Goal: Transaction & Acquisition: Obtain resource

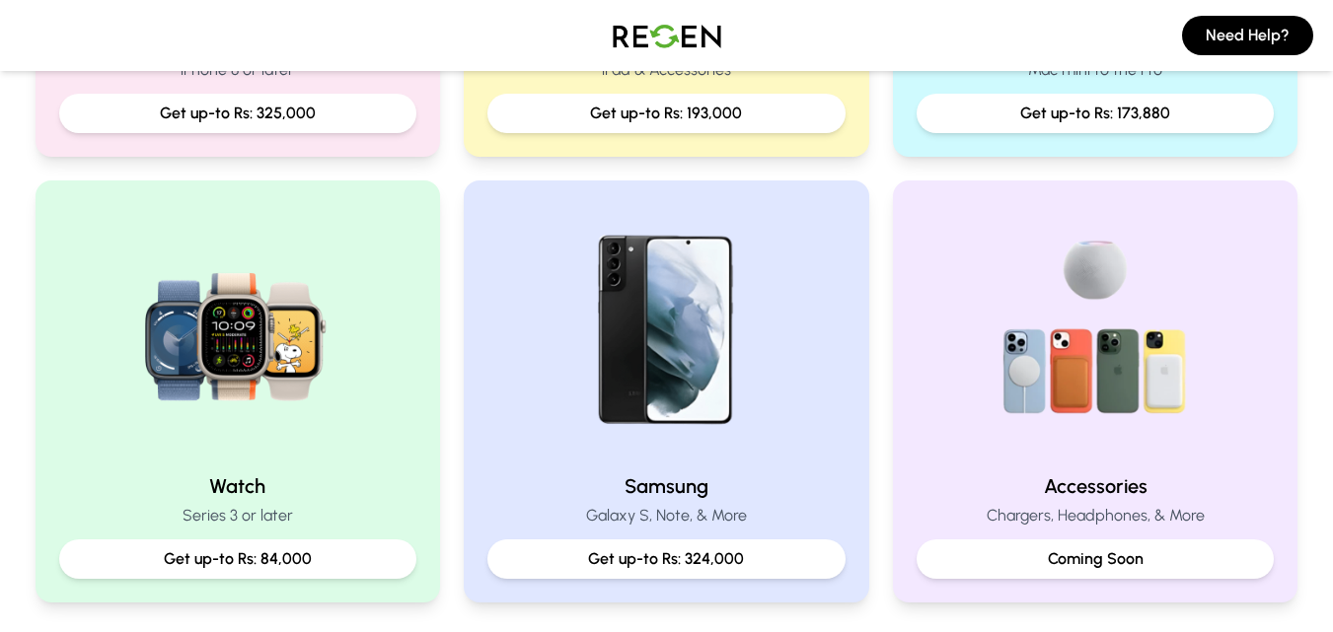
scroll to position [756, 0]
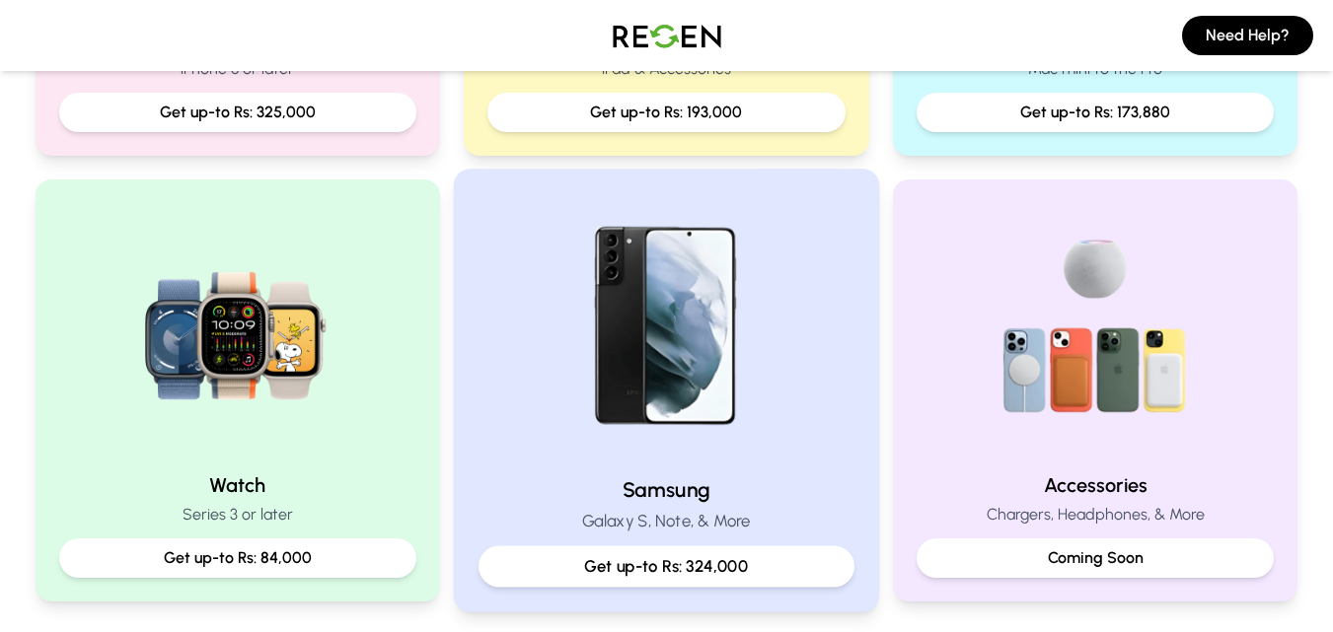
click at [470, 365] on div "Samsung Galaxy S, Note, & More Get up-to Rs: 324,000" at bounding box center [666, 390] width 425 height 443
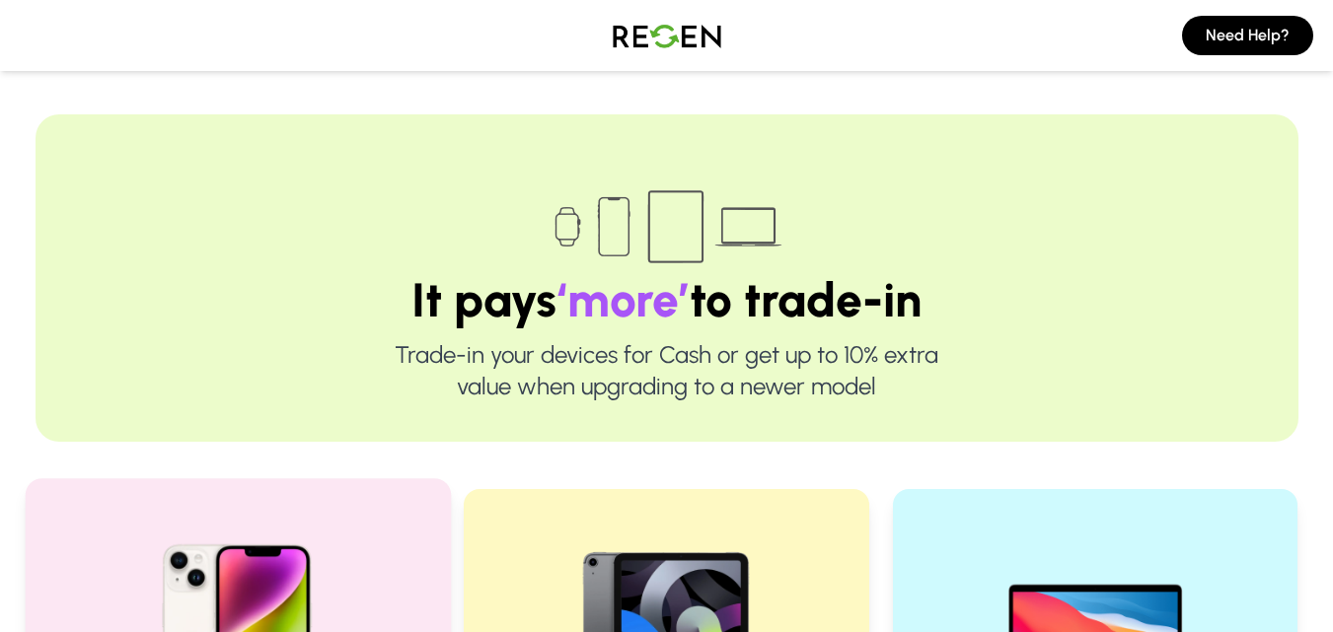
click at [219, 542] on img at bounding box center [237, 636] width 265 height 265
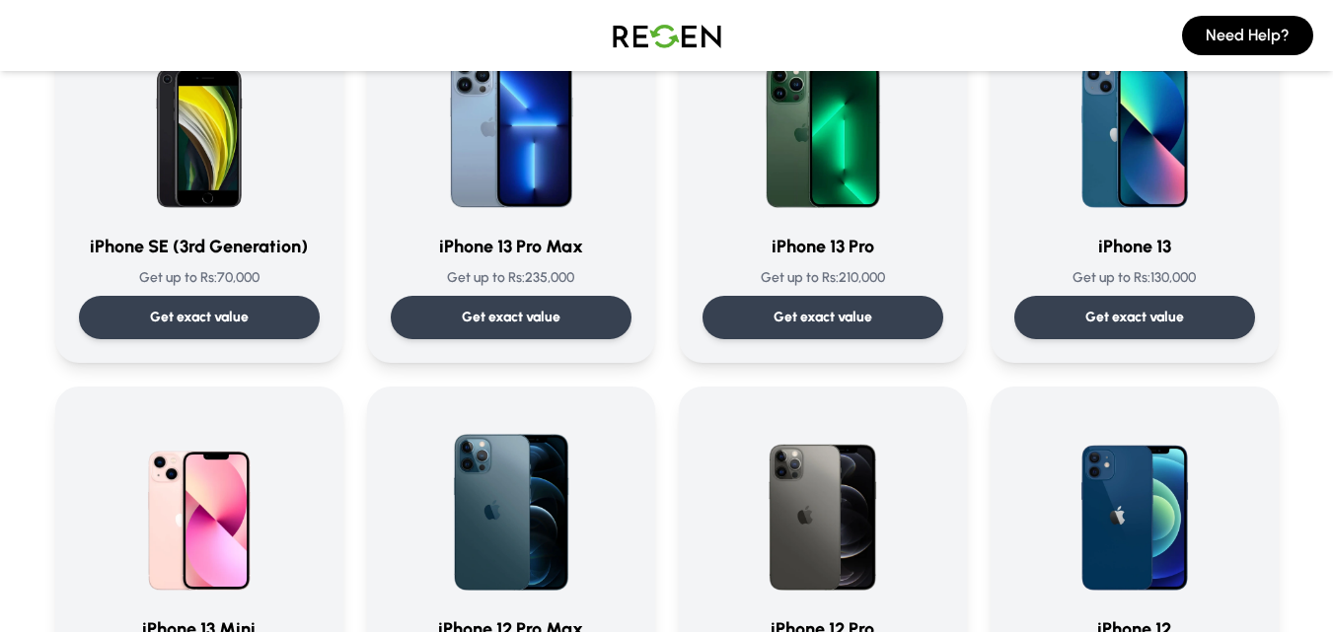
scroll to position [988, 0]
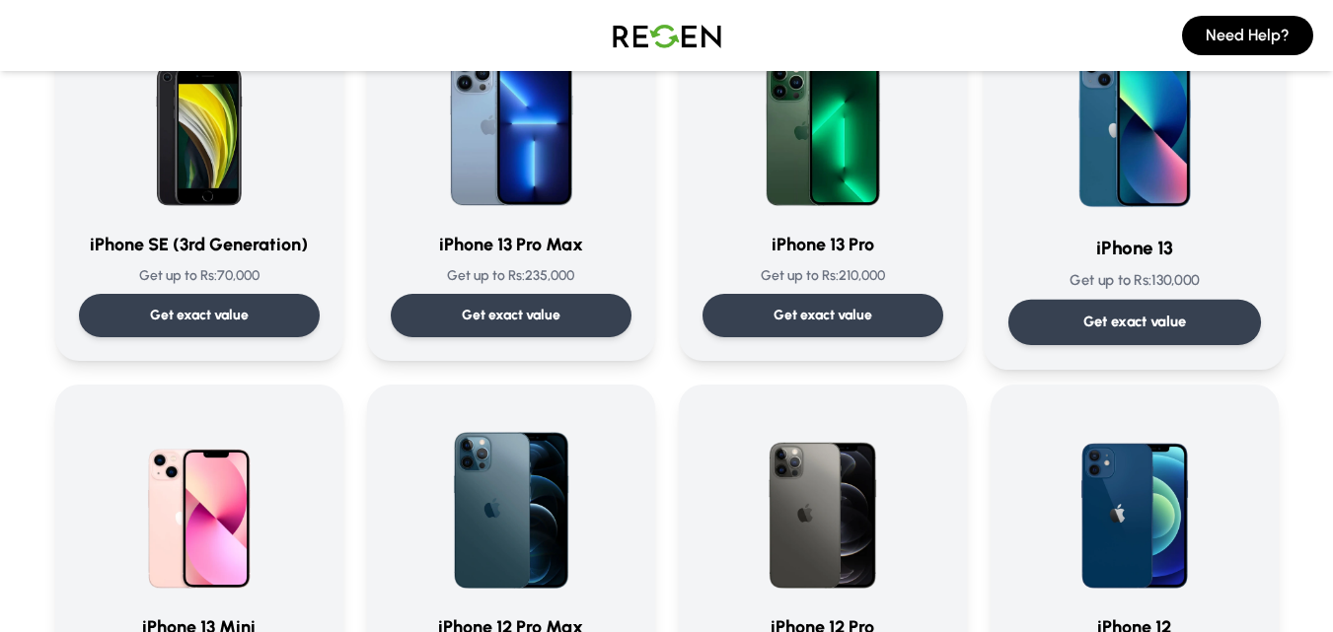
click at [1171, 133] on img at bounding box center [1134, 117] width 199 height 199
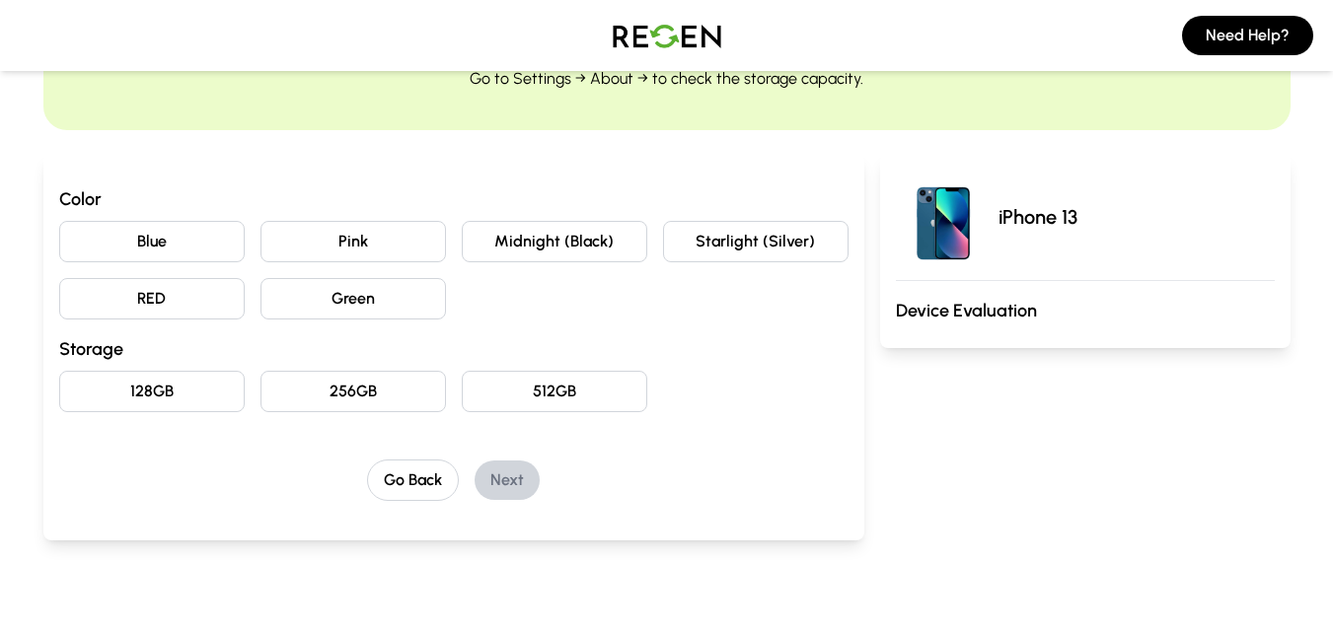
scroll to position [119, 0]
click at [539, 255] on button "Midnight (Black)" at bounding box center [554, 240] width 185 height 41
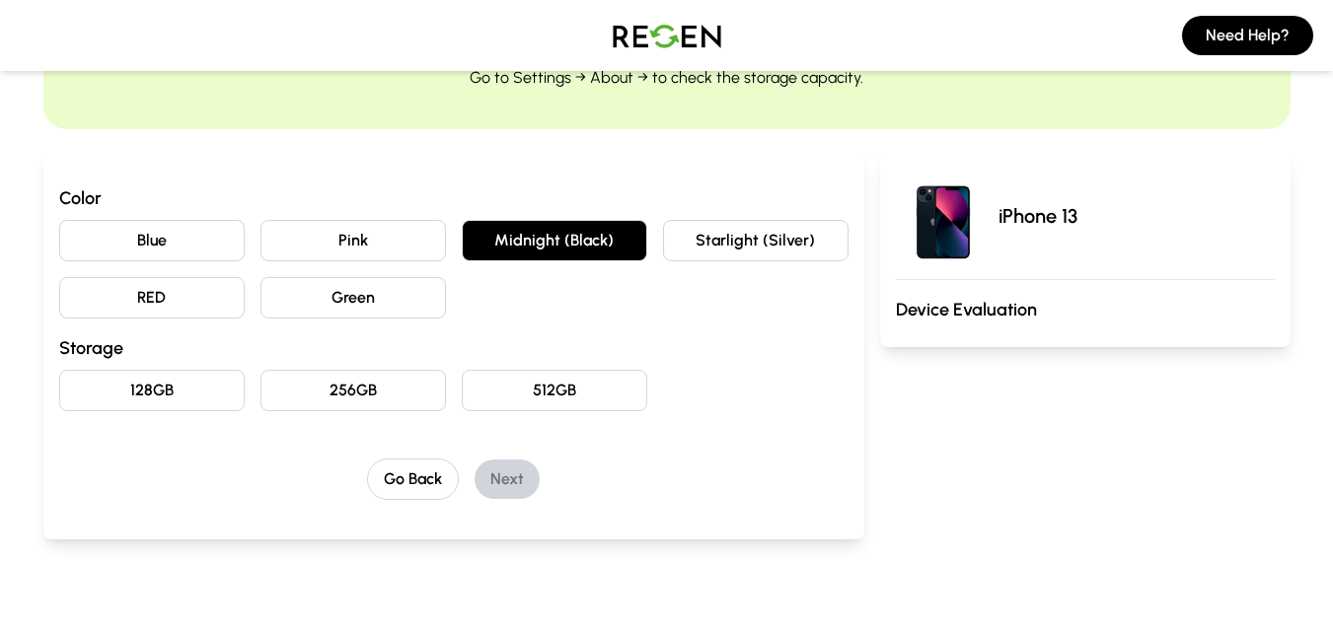
click at [178, 394] on button "128GB" at bounding box center [151, 390] width 185 height 41
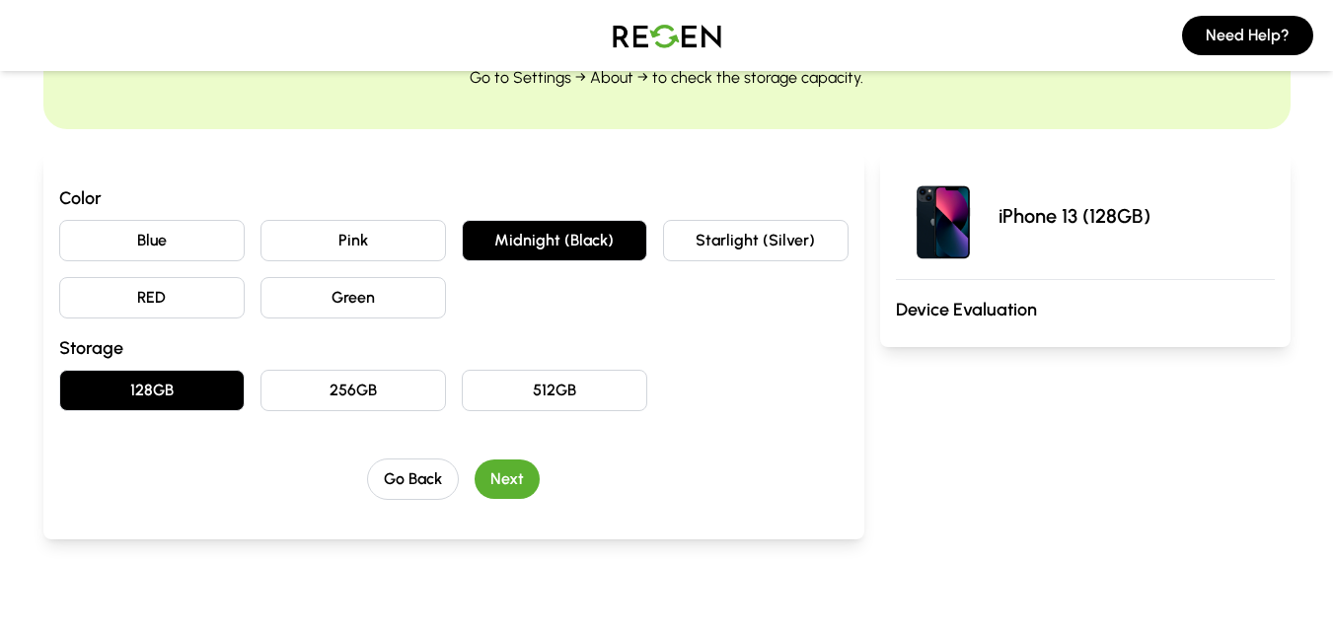
click at [528, 483] on button "Next" at bounding box center [507, 479] width 65 height 39
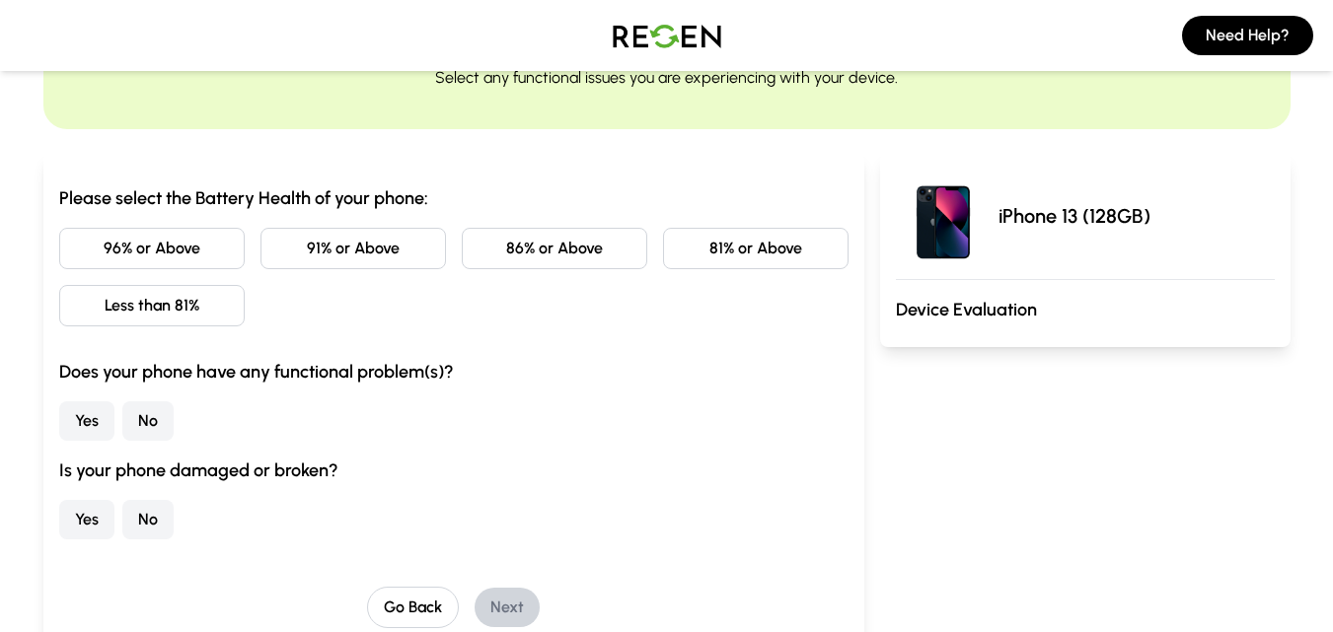
click at [730, 250] on button "81% or Above" at bounding box center [755, 248] width 185 height 41
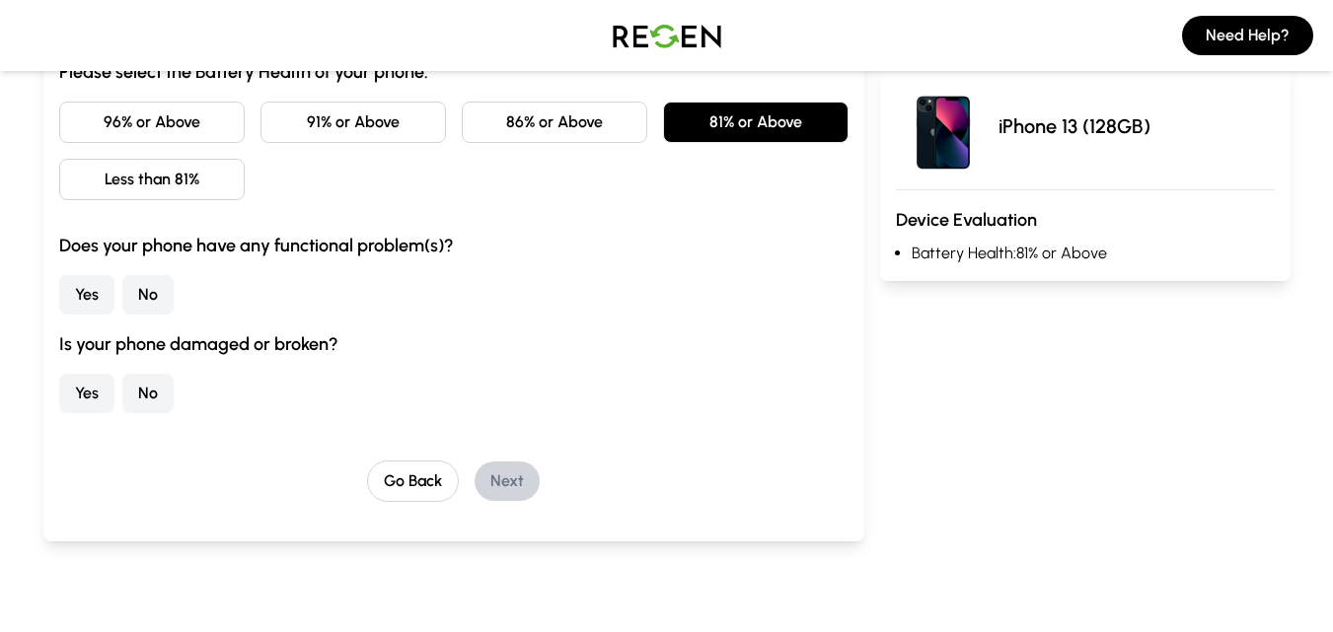
scroll to position [249, 0]
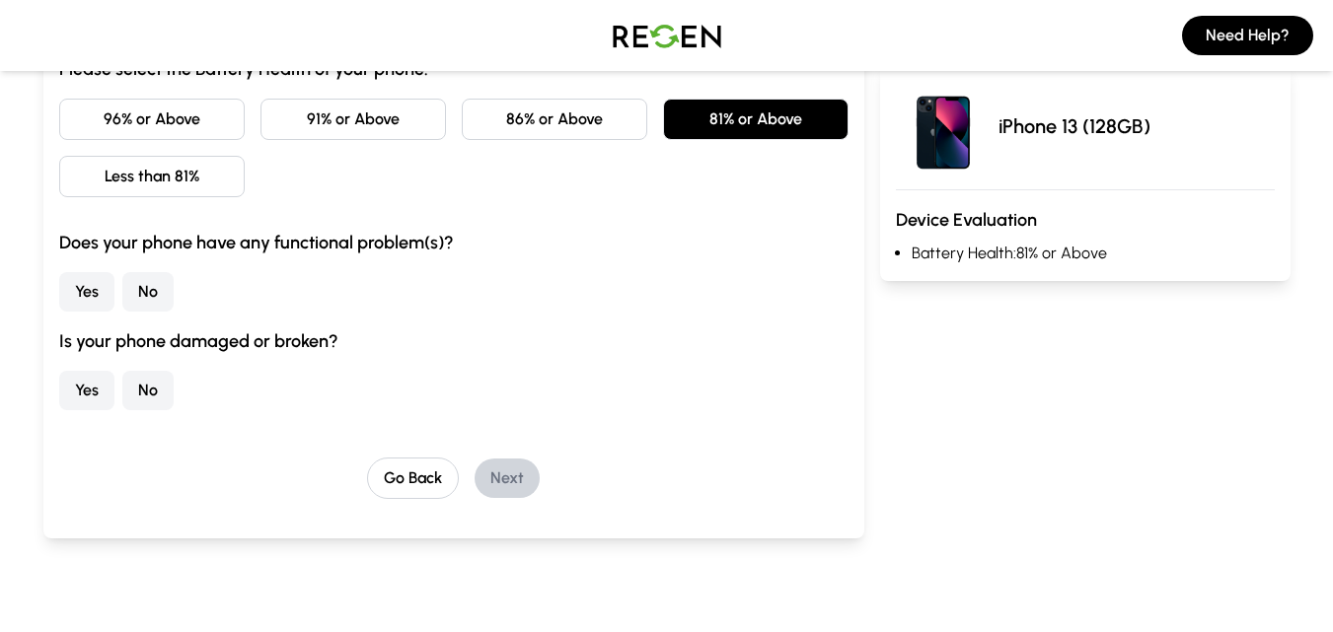
click at [161, 283] on button "No" at bounding box center [147, 291] width 51 height 39
click at [150, 393] on button "No" at bounding box center [147, 390] width 51 height 39
click at [514, 477] on button "Next" at bounding box center [507, 478] width 65 height 39
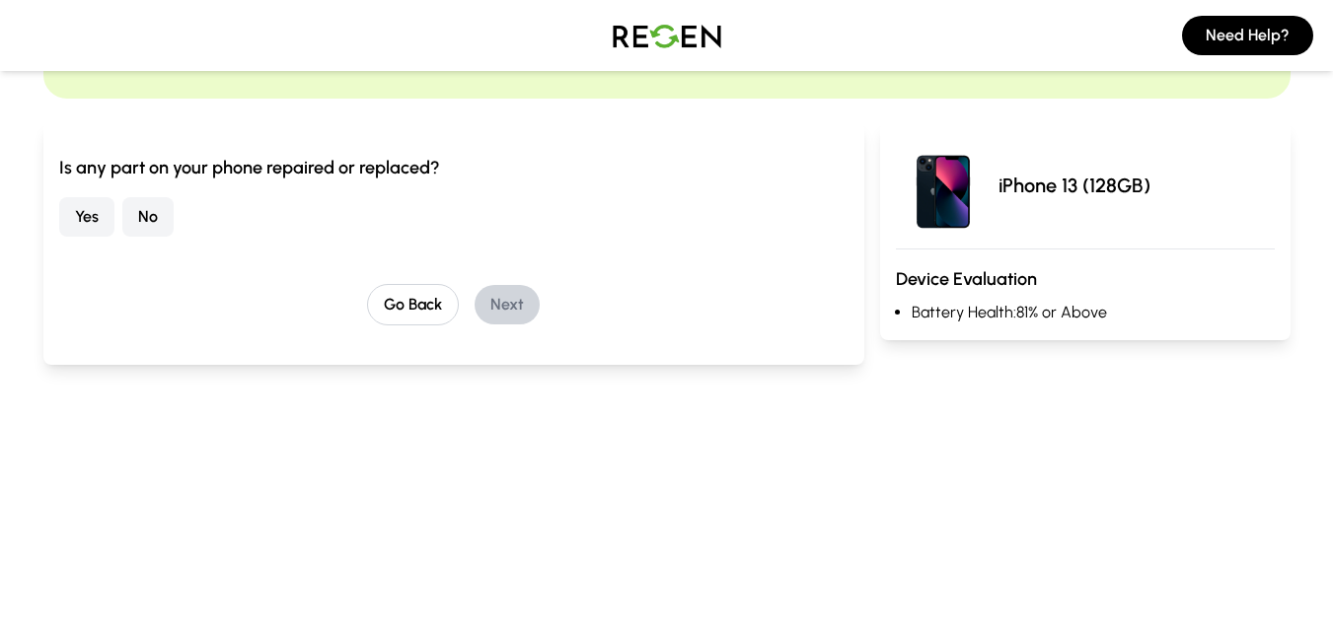
scroll to position [128, 0]
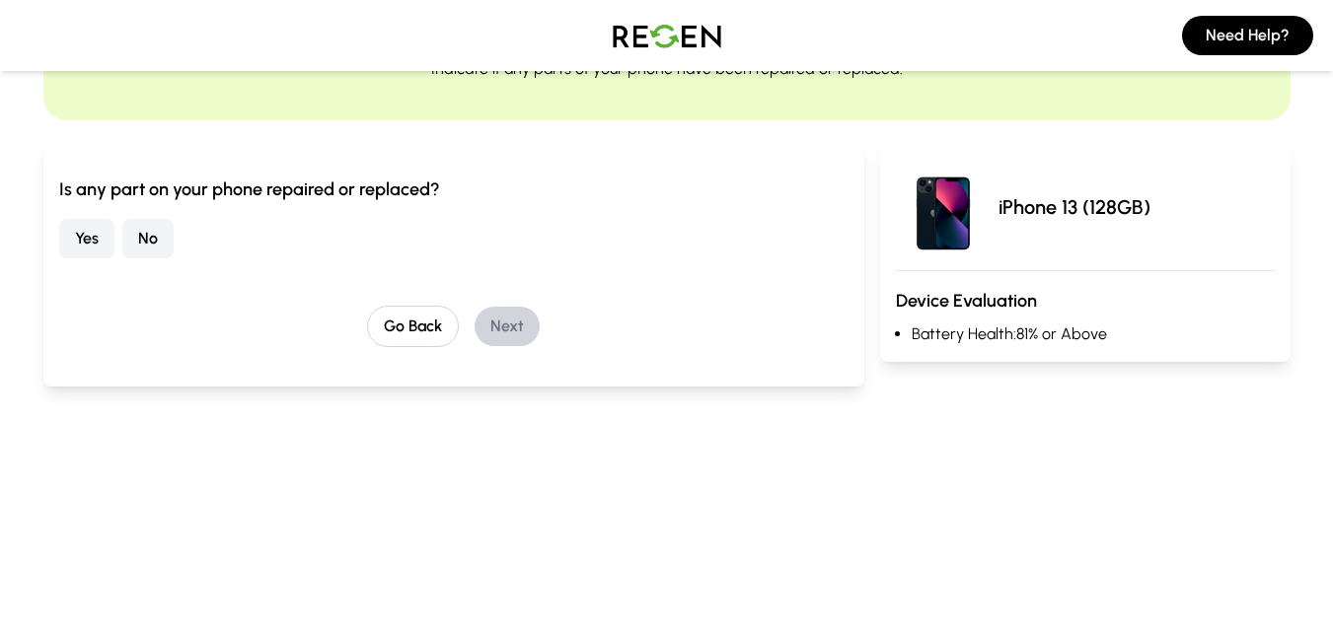
click at [150, 250] on button "No" at bounding box center [147, 238] width 51 height 39
click at [504, 326] on button "Next" at bounding box center [507, 326] width 65 height 39
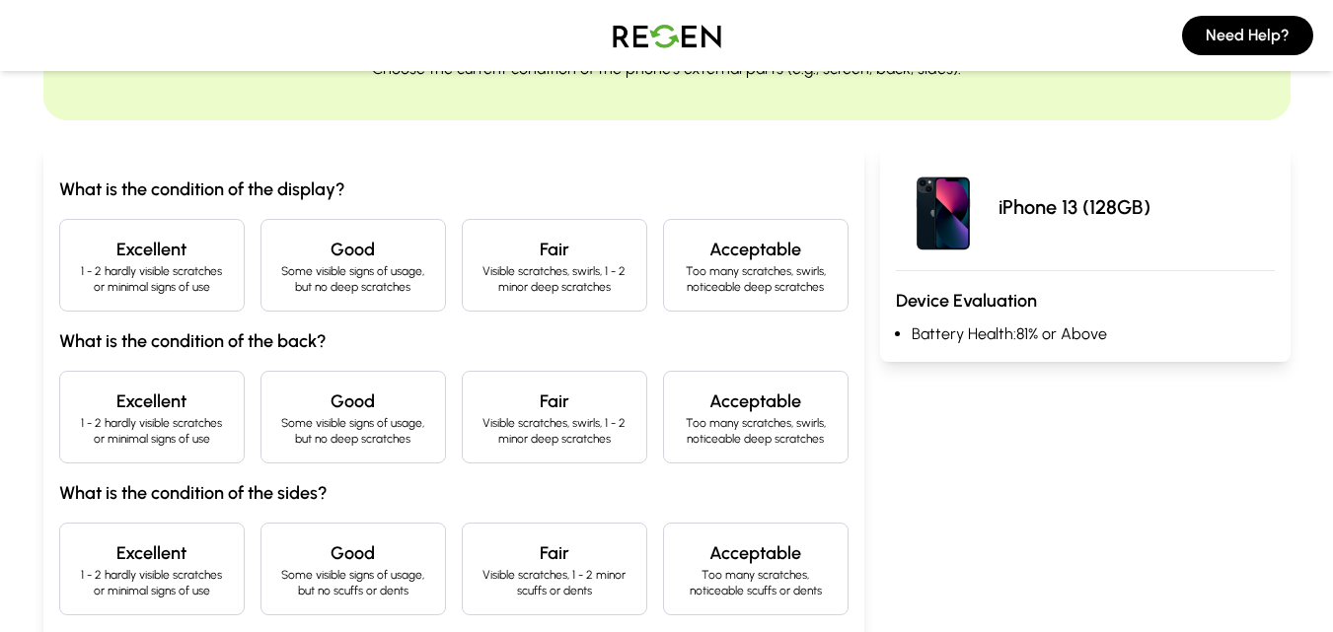
click at [158, 270] on p "1 - 2 hardly visible scratches or minimal signs of use" at bounding box center [152, 279] width 152 height 32
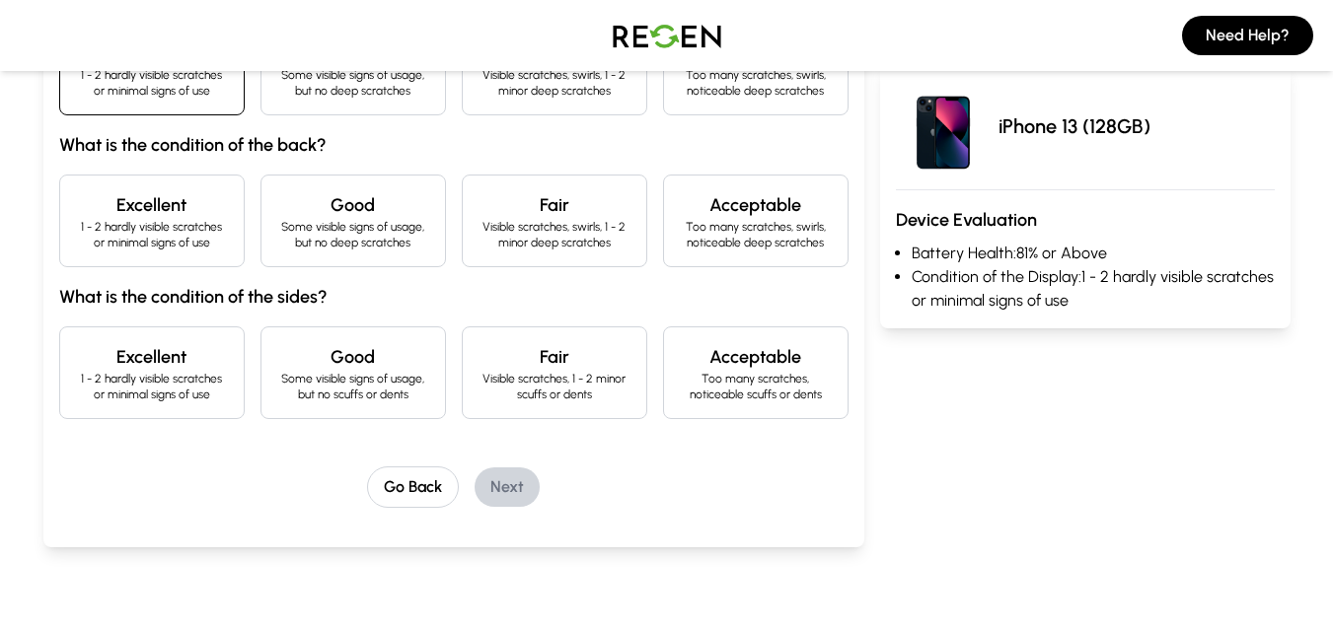
scroll to position [326, 0]
click at [130, 236] on p "1 - 2 hardly visible scratches or minimal signs of use" at bounding box center [152, 234] width 152 height 32
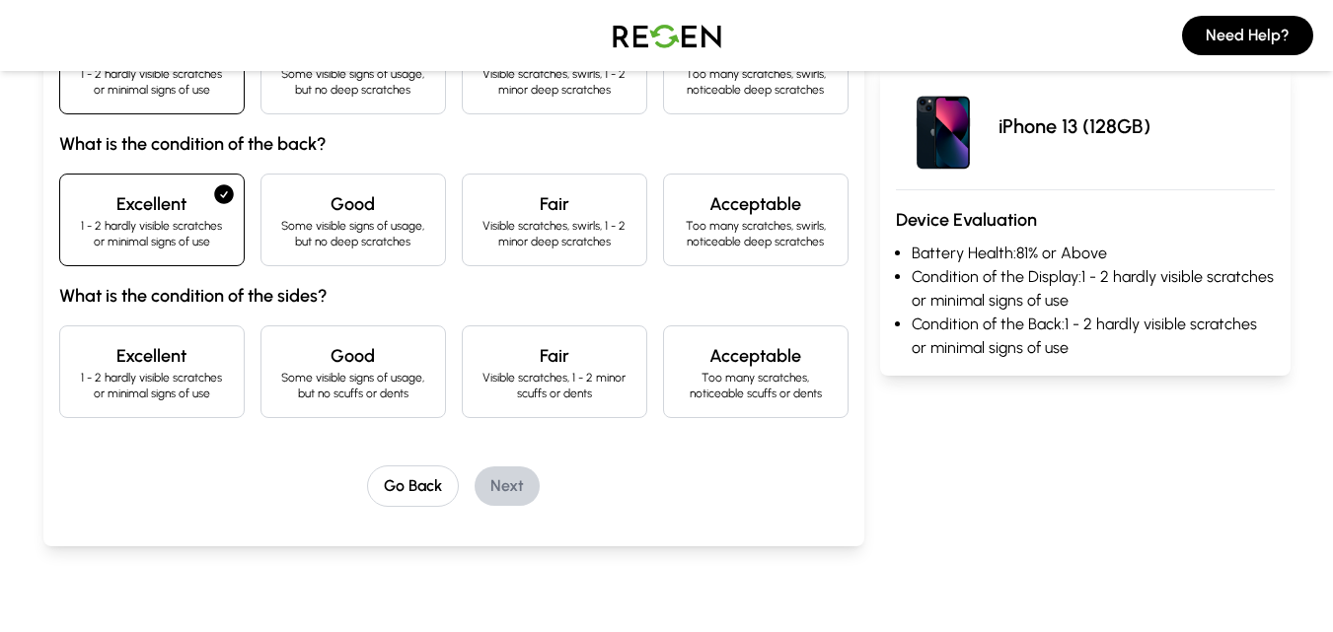
click at [174, 389] on p "1 - 2 hardly visible scratches or minimal signs of use" at bounding box center [152, 386] width 152 height 32
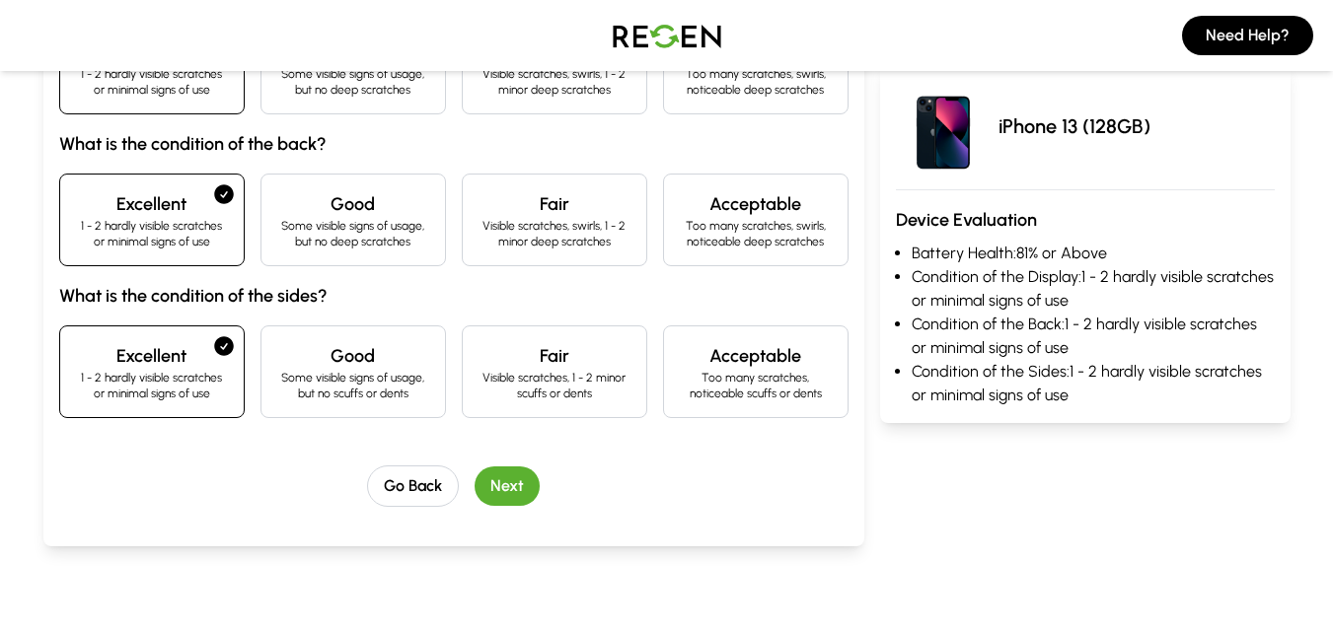
click at [518, 484] on button "Next" at bounding box center [507, 486] width 65 height 39
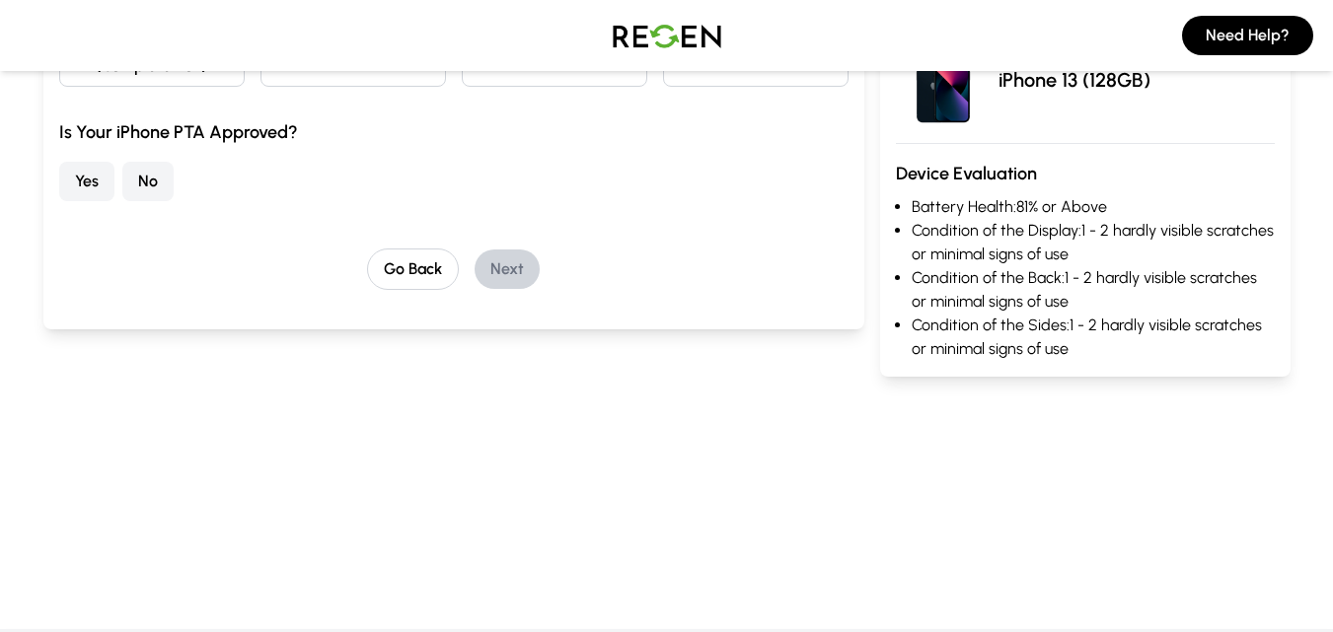
scroll to position [109, 0]
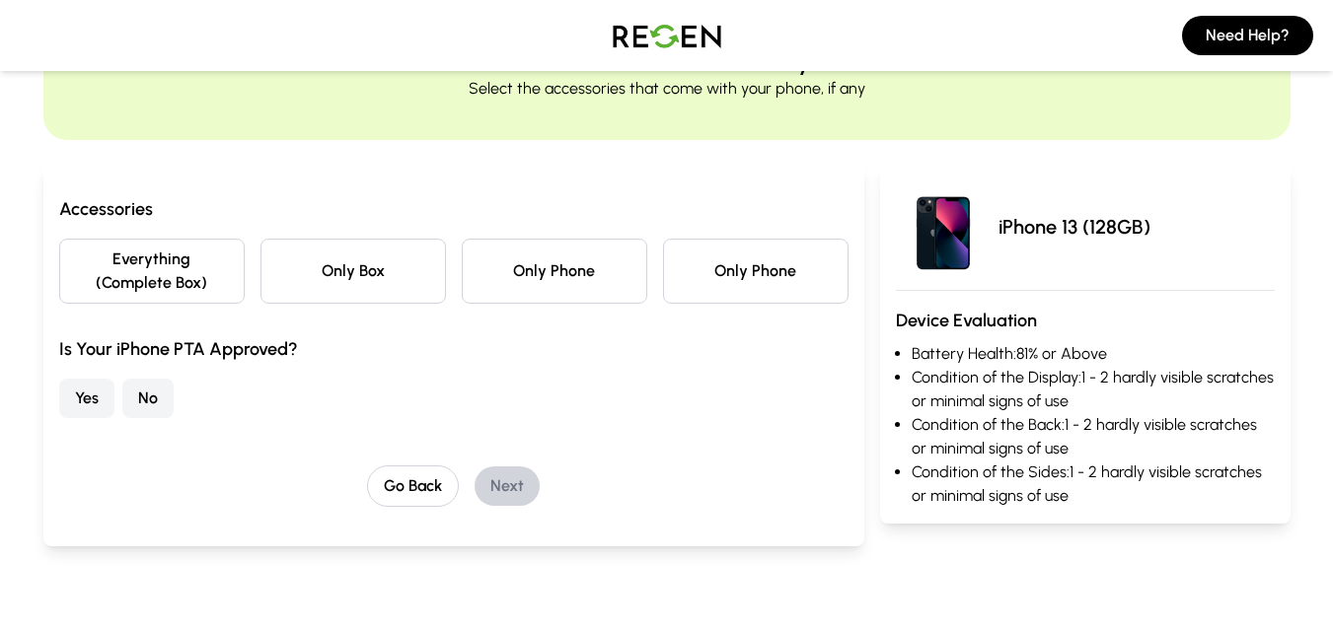
click at [148, 409] on button "No" at bounding box center [147, 398] width 51 height 39
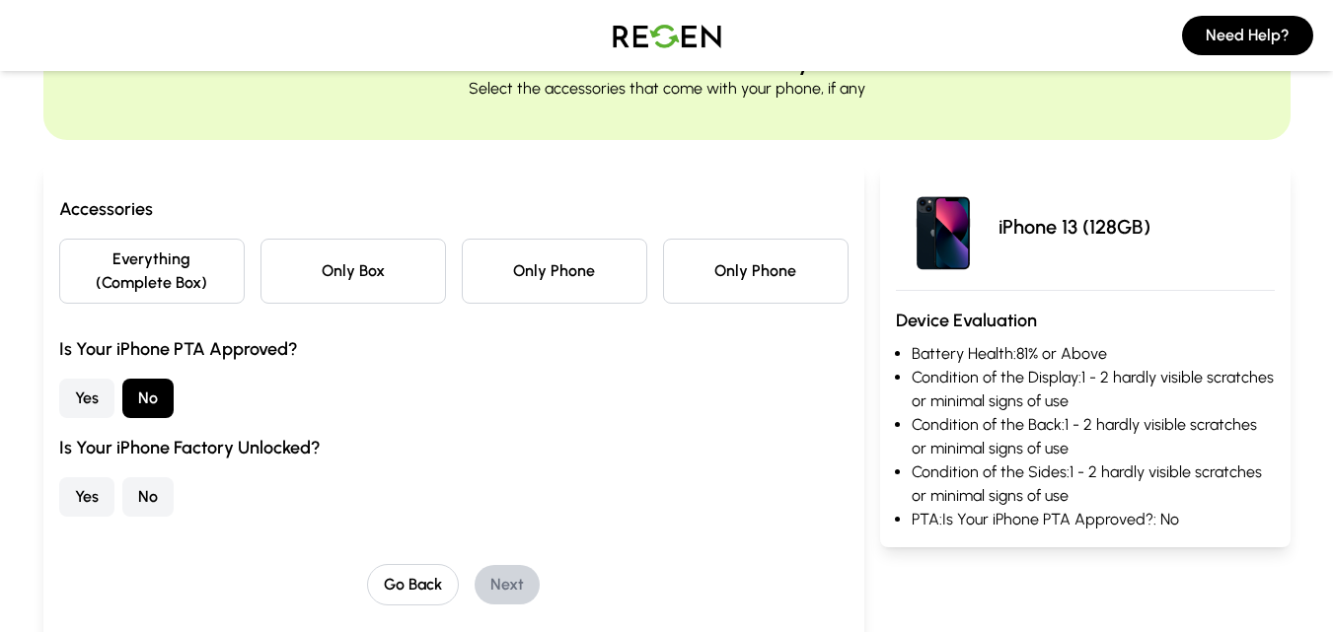
click at [142, 504] on button "No" at bounding box center [147, 496] width 51 height 39
click at [566, 277] on button "Only Phone" at bounding box center [554, 271] width 185 height 65
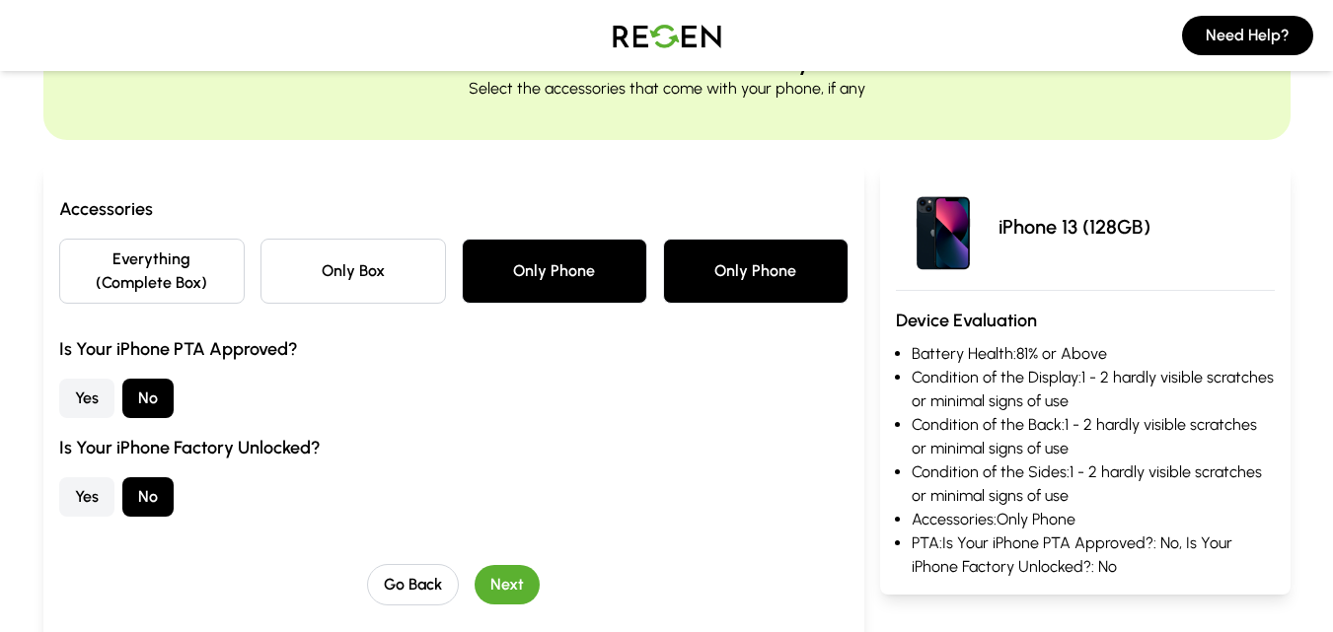
click at [521, 588] on button "Next" at bounding box center [507, 584] width 65 height 39
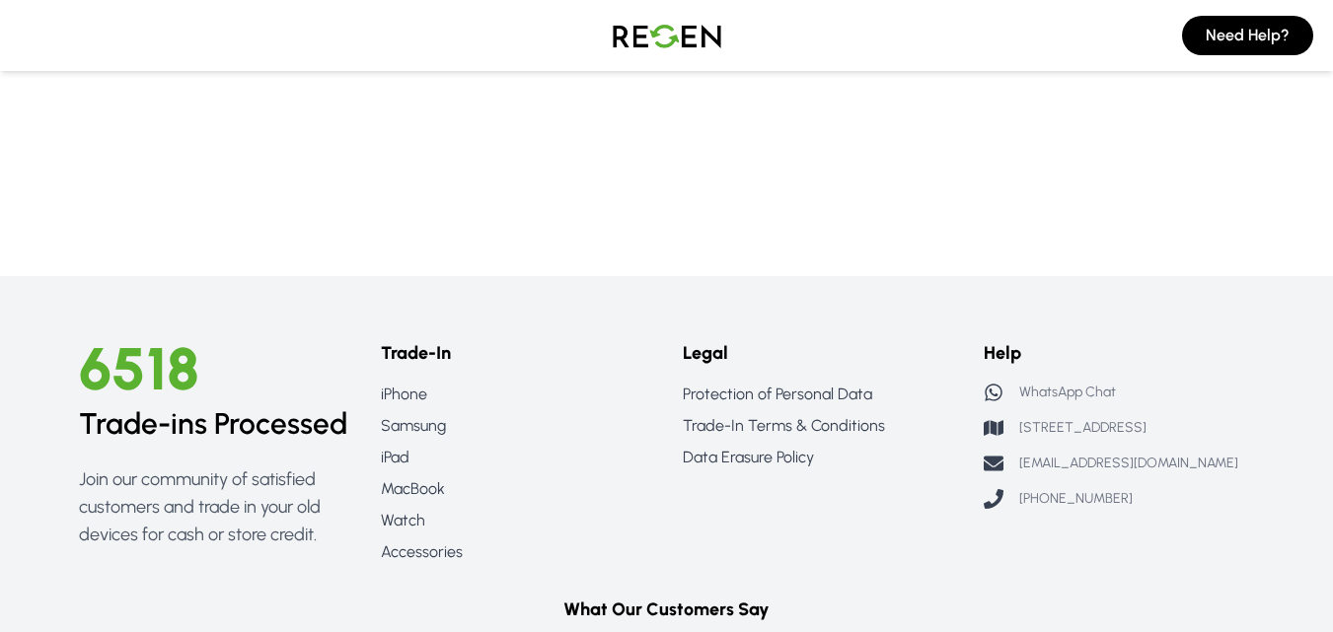
scroll to position [697, 0]
